Goal: Go to known website: Access a specific website the user already knows

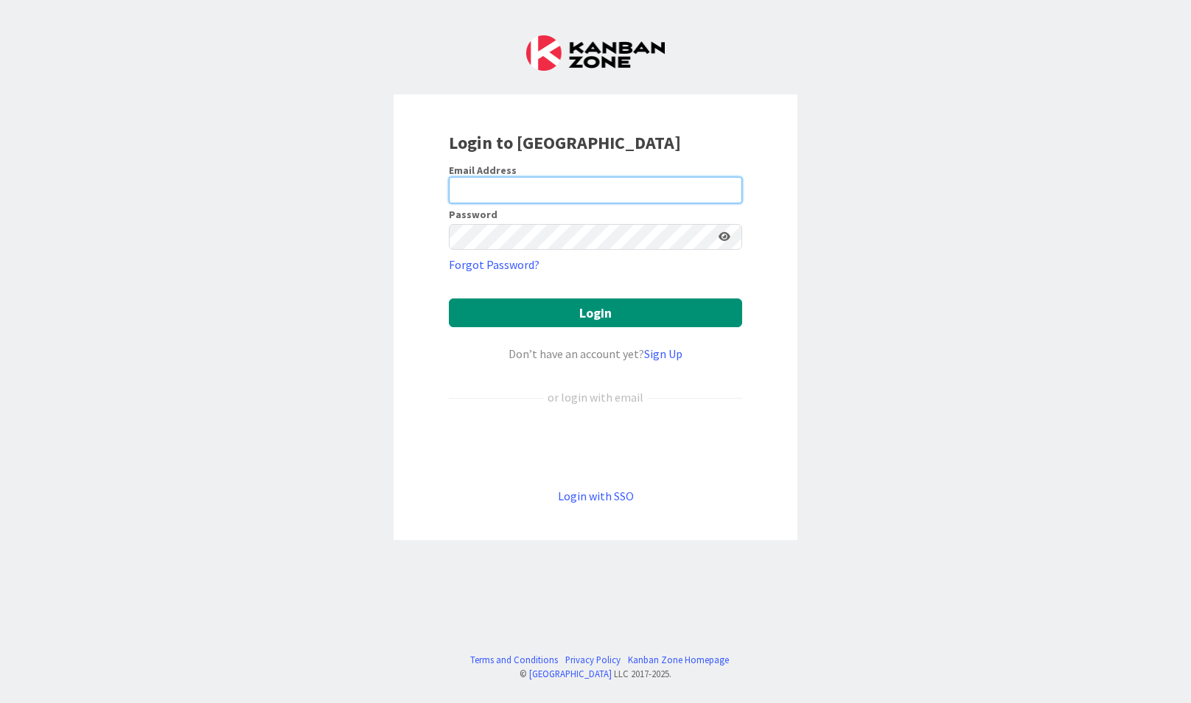
click at [522, 193] on input "email" at bounding box center [595, 190] width 293 height 27
type input "[EMAIL_ADDRESS][DOMAIN_NAME]"
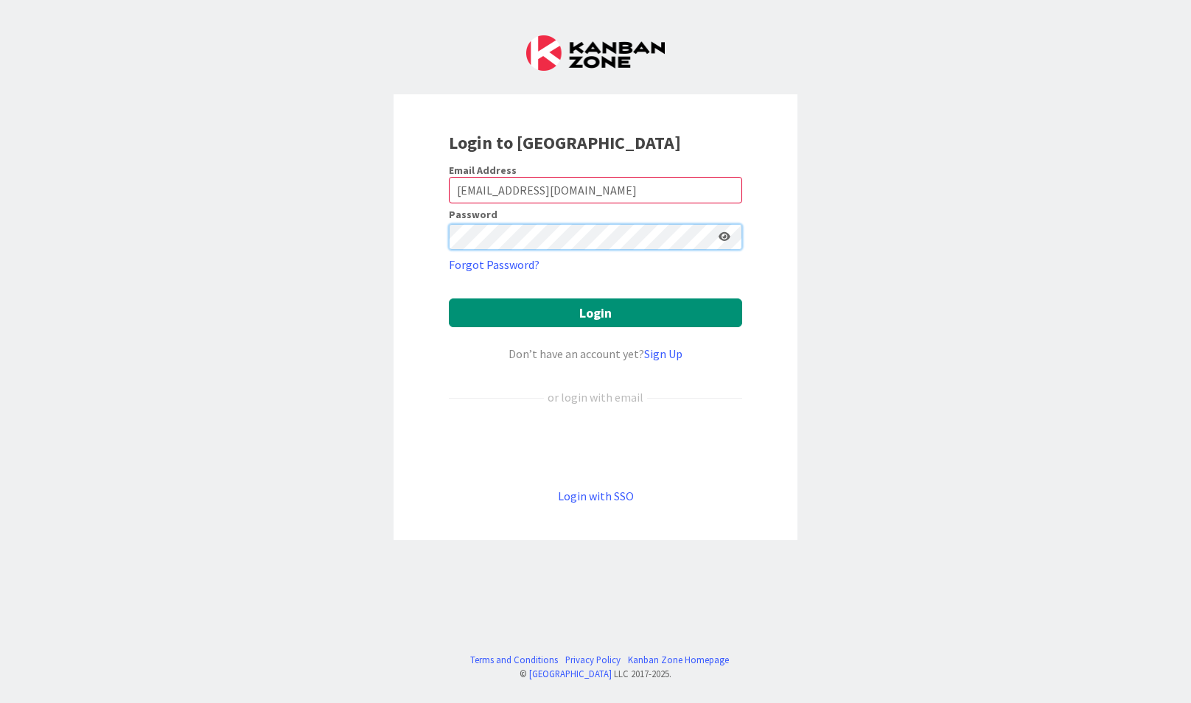
click at [449, 298] on button "Login" at bounding box center [595, 312] width 293 height 29
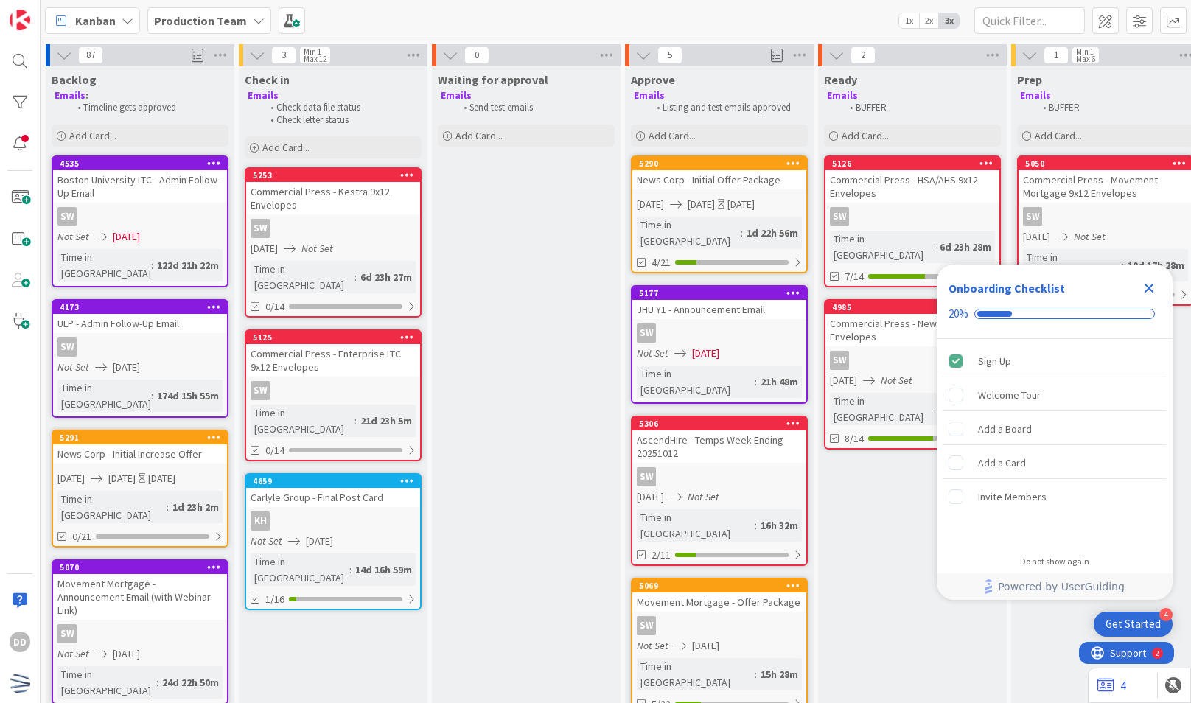
click at [1155, 300] on div "Onboarding Checklist 20%" at bounding box center [1055, 302] width 236 height 74
click at [253, 33] on div "Production Team" at bounding box center [209, 20] width 124 height 27
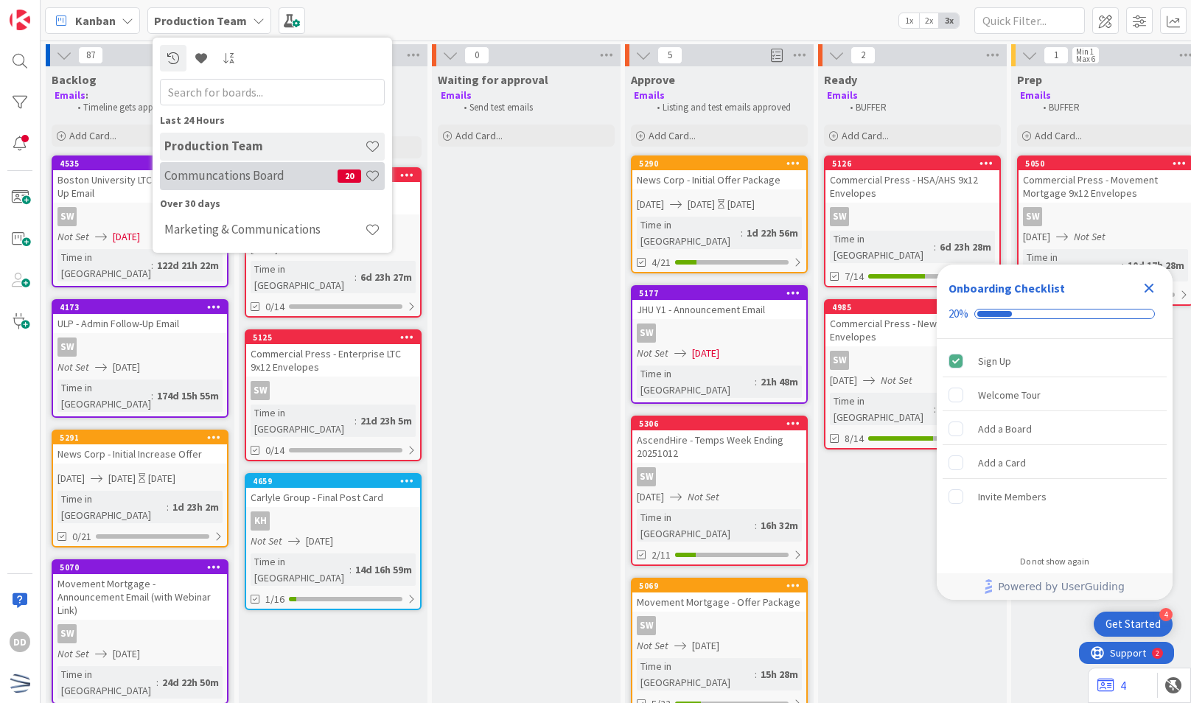
click at [277, 183] on h4 "Communcations Board" at bounding box center [250, 175] width 173 height 15
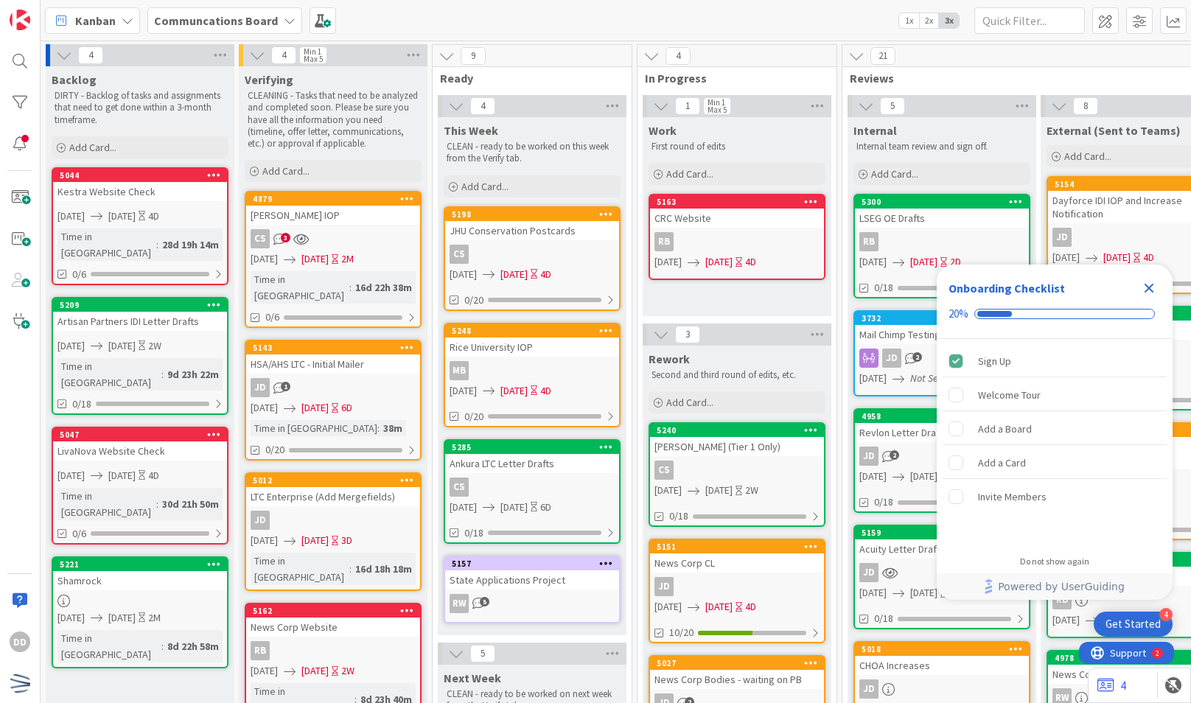
click at [1154, 289] on icon "Close Checklist" at bounding box center [1149, 288] width 18 height 18
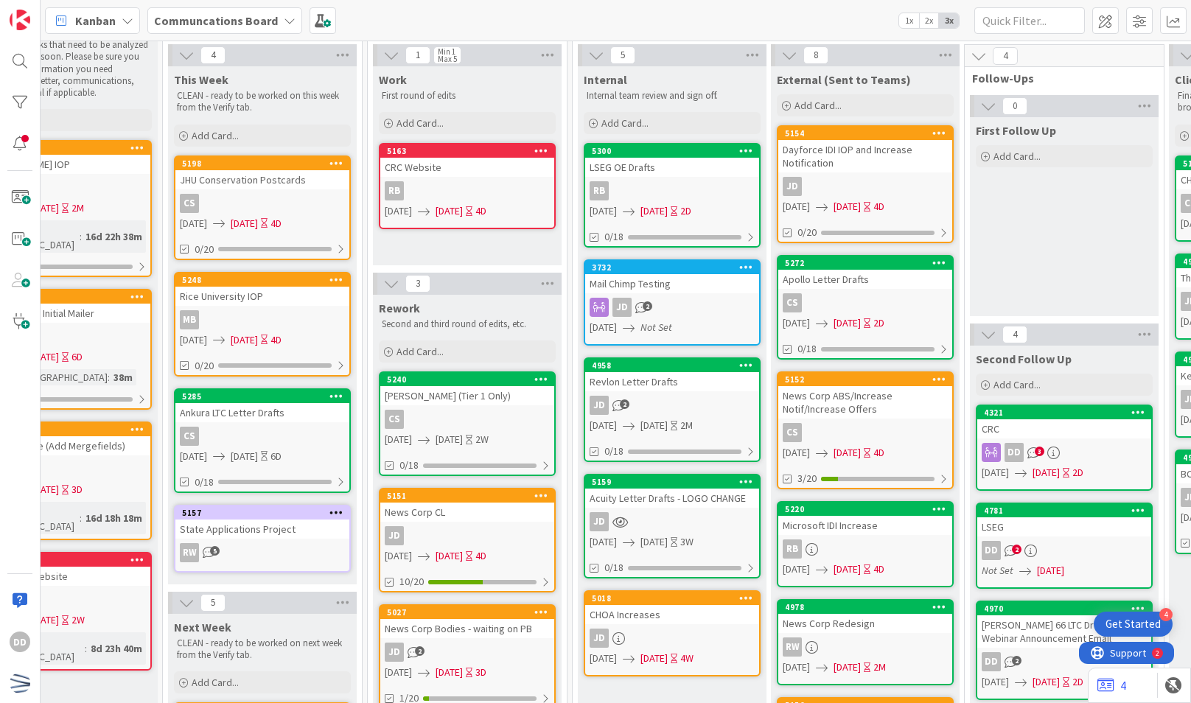
scroll to position [56, 270]
